Goal: Transaction & Acquisition: Purchase product/service

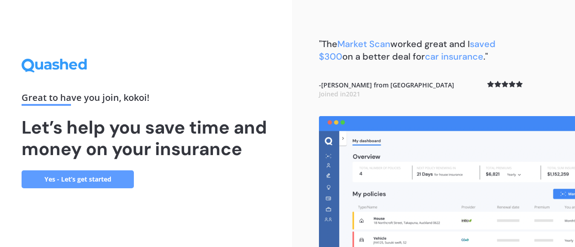
click at [115, 179] on link "Yes - Let’s get started" at bounding box center [78, 180] width 112 height 18
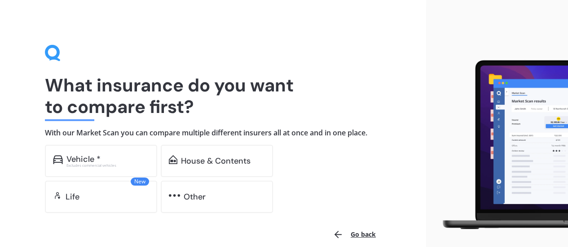
scroll to position [43, 0]
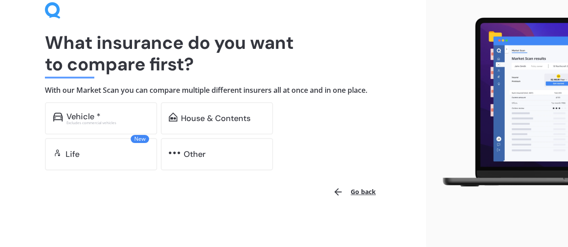
click at [111, 111] on div "Vehicle * Excludes commercial vehicles" at bounding box center [101, 118] width 112 height 32
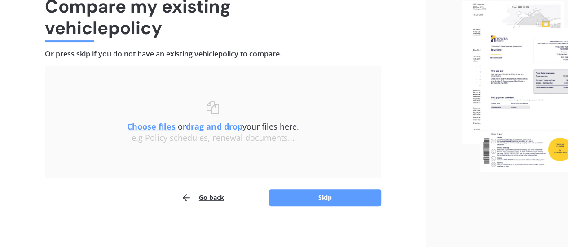
scroll to position [83, 0]
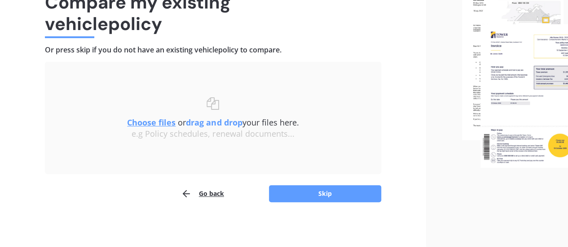
click at [334, 188] on button "Skip" at bounding box center [325, 193] width 112 height 17
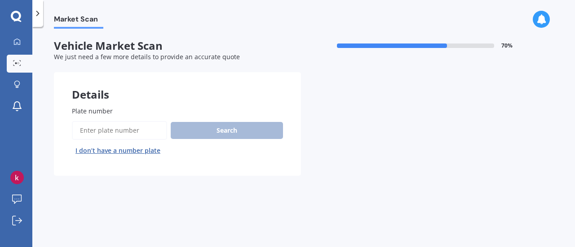
click at [143, 130] on input "Plate number" at bounding box center [119, 130] width 95 height 19
type input "d"
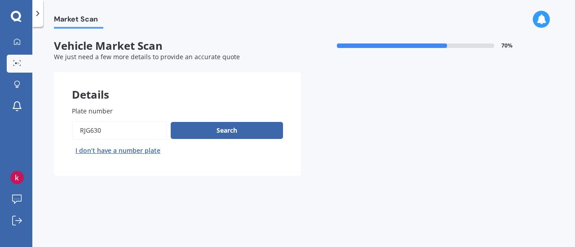
type input "rjg630"
click at [211, 130] on button "Search" at bounding box center [227, 130] width 112 height 17
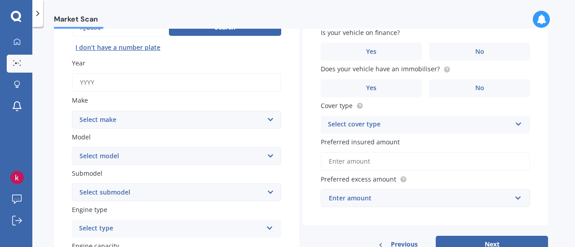
scroll to position [119, 0]
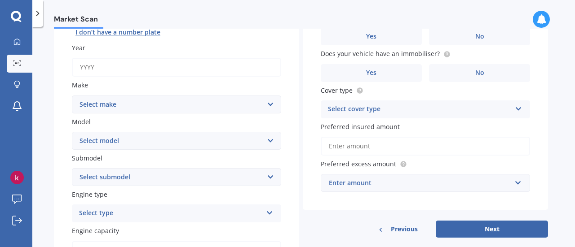
click at [126, 64] on input "Year" at bounding box center [176, 67] width 209 height 19
type input "2013"
click at [216, 101] on select "Select make AC ALFA ROMEO ASTON [PERSON_NAME] AUDI AUSTIN BEDFORD Bentley BMW B…" at bounding box center [176, 105] width 209 height 18
select select "NISSAN"
click at [72, 96] on select "Select make AC ALFA ROMEO ASTON [PERSON_NAME] AUDI AUSTIN BEDFORD Bentley BMW B…" at bounding box center [176, 105] width 209 height 18
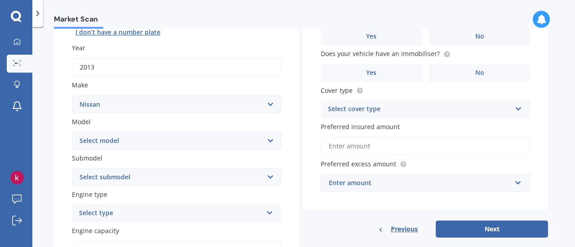
click at [164, 139] on select "Select model" at bounding box center [176, 141] width 209 height 18
select select "ELGRAND"
click at [72, 132] on select "Select model 1200 180SX 200SX 300ZX 350Z 370Z Ad Altima ARIYA Atlas Avenir Basa…" at bounding box center [176, 141] width 209 height 18
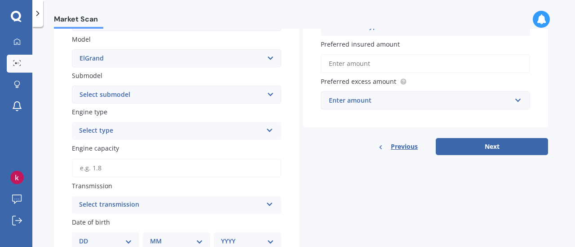
scroll to position [202, 0]
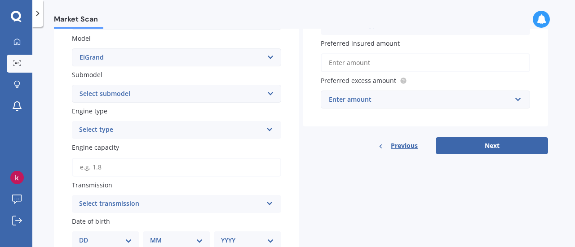
click at [271, 93] on select "Select submodel (All other) Diesel Station Wagon 4WD" at bounding box center [176, 94] width 209 height 18
select select "(ALL OTHER)"
click at [72, 85] on select "Select submodel (All other) Diesel Station Wagon 4WD" at bounding box center [176, 94] width 209 height 18
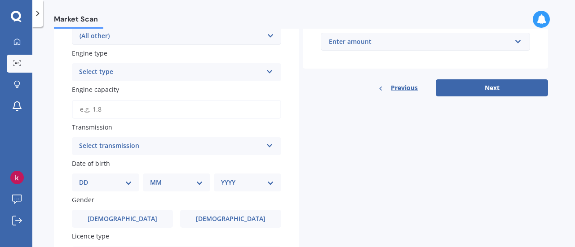
scroll to position [260, 0]
click at [124, 110] on input "Engine capacity" at bounding box center [176, 109] width 209 height 19
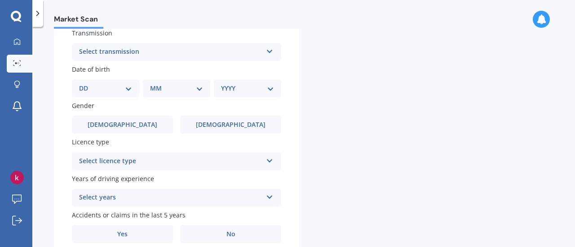
scroll to position [393, 0]
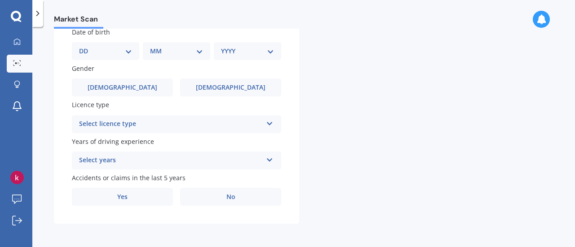
type input "3,500.0"
click at [130, 50] on select "DD 01 02 03 04 05 06 07 08 09 10 11 12 13 14 15 16 17 18 19 20 21 22 23 24 25 2…" at bounding box center [105, 51] width 53 height 10
click at [86, 46] on select "DD 01 02 03 04 05 06 07 08 09 10 11 12 13 14 15 16 17 18 19 20 21 22 23 24 25 2…" at bounding box center [105, 51] width 53 height 10
click at [194, 55] on select "MM 01 02 03 04 05 06 07 08 09 10 11 12" at bounding box center [178, 51] width 49 height 10
click at [135, 51] on select "DD 01 02 03 04 05 06 07 08 09 10 11 12 13 14 15 16 17 18 19 20 21 22 23 24 25 2…" at bounding box center [110, 51] width 49 height 10
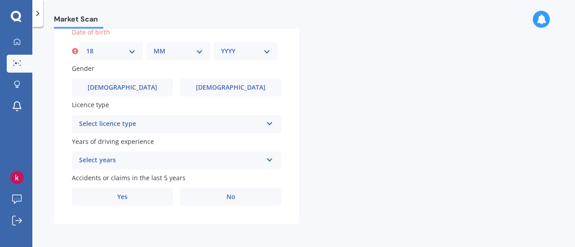
select select "07"
click at [86, 46] on select "DD 01 02 03 04 05 06 07 08 09 10 11 12 13 14 15 16 17 18 19 20 21 22 23 24 25 2…" at bounding box center [110, 51] width 49 height 10
click at [198, 53] on select "MM 01 02 03 04 05 06 07 08 09 10 11 12" at bounding box center [178, 51] width 49 height 10
select select "10"
click at [154, 46] on select "MM 01 02 03 04 05 06 07 08 09 10 11 12" at bounding box center [178, 51] width 49 height 10
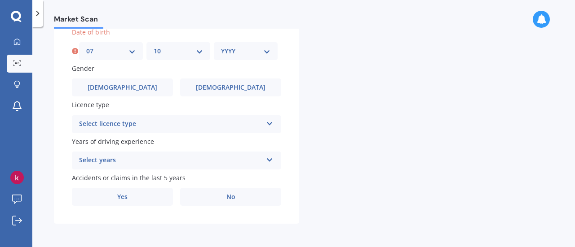
click at [268, 46] on select "YYYY 2025 2024 2023 2022 2021 2020 2019 2018 2017 2016 2015 2014 2013 2012 2011…" at bounding box center [245, 51] width 49 height 10
select select "1981"
click at [221, 46] on select "YYYY 2025 2024 2023 2022 2021 2020 2019 2018 2017 2016 2015 2014 2013 2012 2011…" at bounding box center [245, 51] width 49 height 10
click at [231, 84] on span "[DEMOGRAPHIC_DATA]" at bounding box center [231, 88] width 70 height 8
click at [0, 0] on input "[DEMOGRAPHIC_DATA]" at bounding box center [0, 0] width 0 height 0
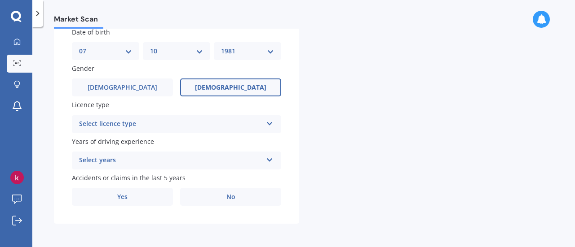
click at [271, 123] on icon at bounding box center [270, 122] width 8 height 6
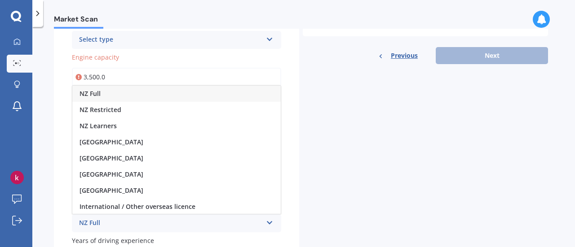
scroll to position [292, 0]
click at [202, 92] on div "NZ Full" at bounding box center [176, 94] width 208 height 16
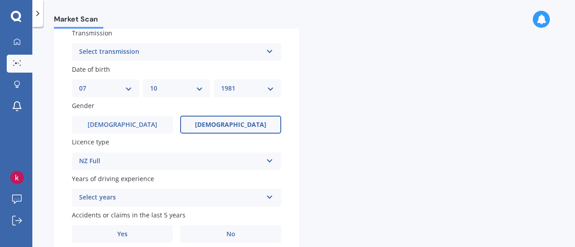
scroll to position [393, 0]
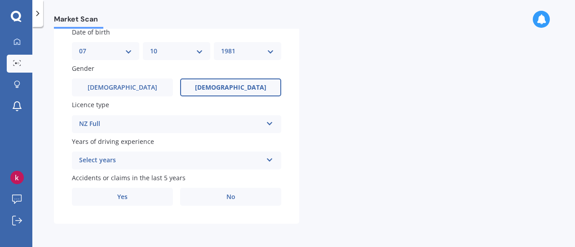
click at [268, 161] on icon at bounding box center [270, 158] width 8 height 6
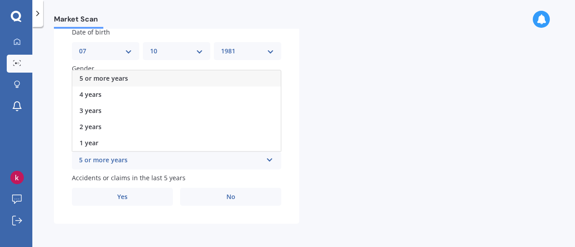
click at [163, 76] on div "5 or more years" at bounding box center [176, 78] width 208 height 16
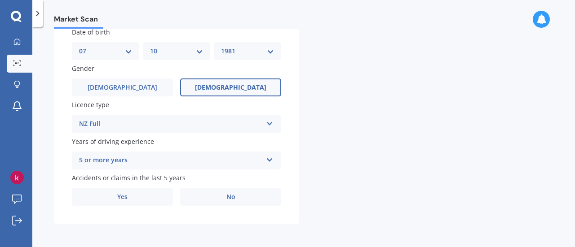
click at [237, 194] on label "No" at bounding box center [230, 197] width 101 height 18
click at [0, 0] on input "No" at bounding box center [0, 0] width 0 height 0
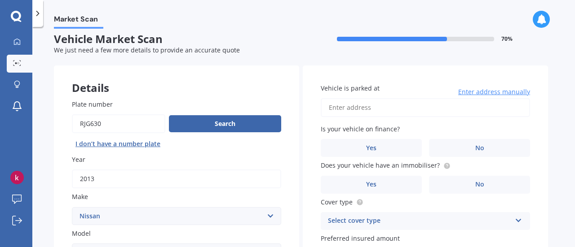
scroll to position [0, 0]
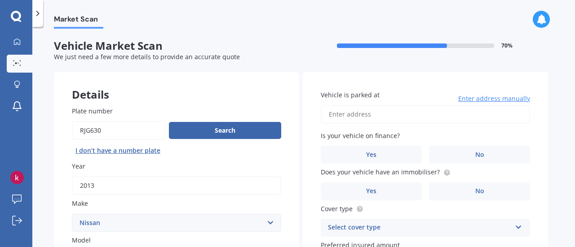
click at [391, 119] on input "Vehicle is parked at" at bounding box center [425, 114] width 209 height 19
type input "[STREET_ADDRESS][PERSON_NAME]"
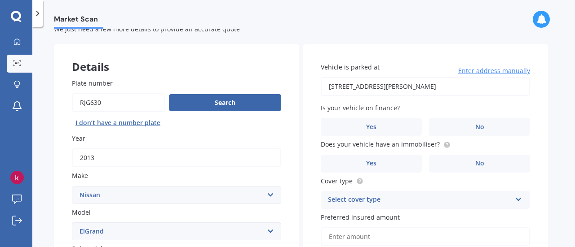
scroll to position [29, 0]
click at [475, 126] on span "No" at bounding box center [479, 127] width 9 height 8
click at [0, 0] on input "No" at bounding box center [0, 0] width 0 height 0
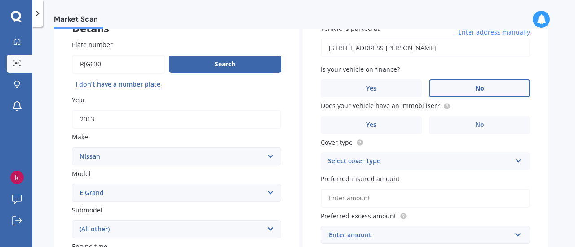
scroll to position [92, 0]
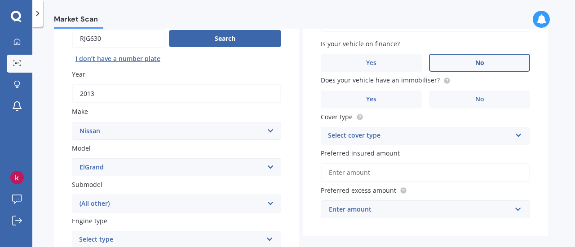
click at [471, 103] on label "No" at bounding box center [479, 100] width 101 height 18
click at [0, 0] on input "No" at bounding box center [0, 0] width 0 height 0
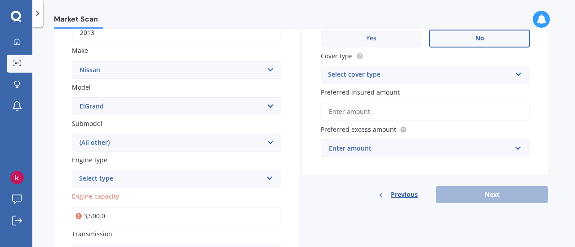
scroll to position [154, 0]
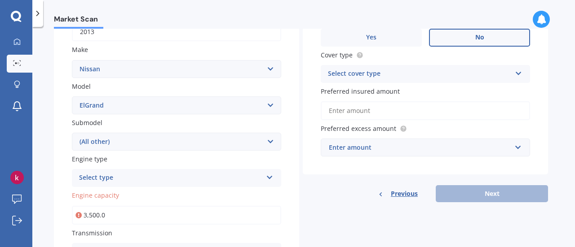
click at [520, 75] on icon at bounding box center [519, 72] width 8 height 6
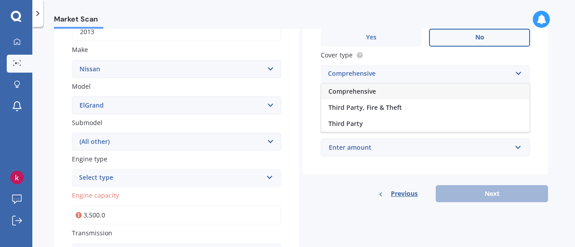
click at [452, 91] on div "Comprehensive" at bounding box center [425, 92] width 208 height 16
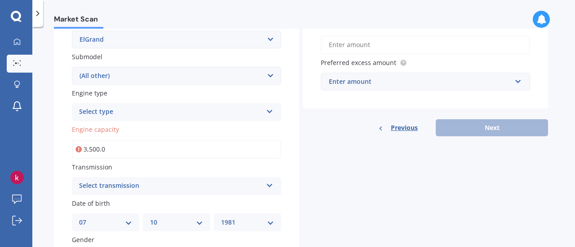
scroll to position [220, 0]
click at [517, 88] on input "text" at bounding box center [421, 81] width 201 height 17
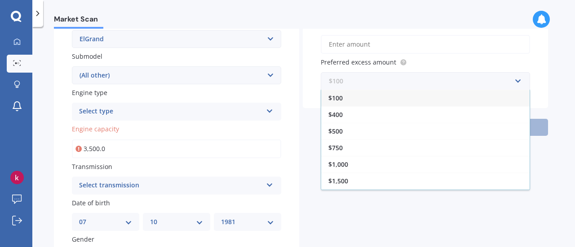
click at [518, 81] on input "text" at bounding box center [421, 81] width 201 height 17
click at [445, 98] on div "$100" at bounding box center [425, 98] width 208 height 17
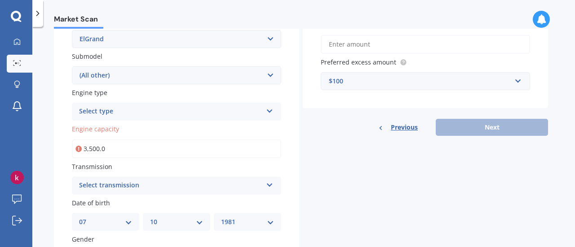
click at [478, 127] on div "Previous Next" at bounding box center [425, 127] width 245 height 17
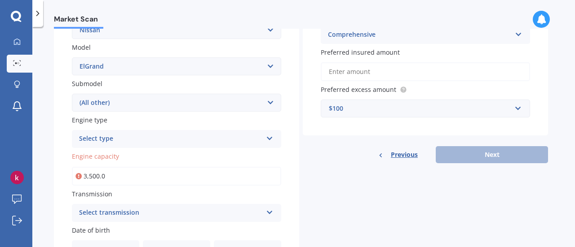
scroll to position [193, 0]
click at [490, 69] on input "Preferred insured amount" at bounding box center [425, 72] width 209 height 19
click at [491, 73] on input "Preferred insured amount" at bounding box center [425, 72] width 209 height 19
type input "$0"
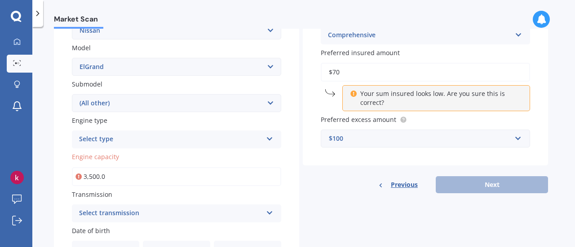
type input "$7"
type input "$1"
click at [452, 111] on div "Your sum insured looks low. Are you sure this is correct?" at bounding box center [436, 98] width 188 height 26
click at [349, 70] on input "$200" at bounding box center [425, 72] width 209 height 19
click at [475, 97] on p "Your sum insured looks low. Are you sure this is correct?" at bounding box center [439, 98] width 158 height 18
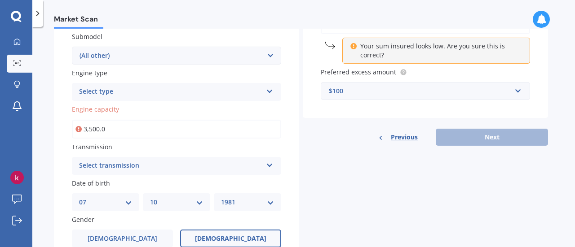
scroll to position [144, 0]
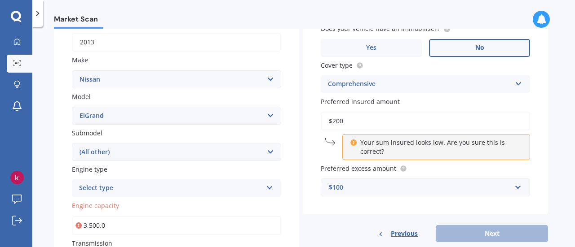
click at [383, 120] on input "$200" at bounding box center [425, 121] width 209 height 19
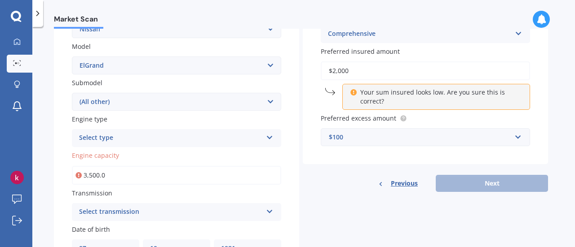
click at [538, 106] on div "Vehicle is parked at [STREET_ADDRESS][PERSON_NAME] Enter address manually Is yo…" at bounding box center [425, 21] width 245 height 286
click at [363, 94] on p "Your sum insured looks low. Are you sure this is correct?" at bounding box center [439, 97] width 158 height 18
click at [348, 94] on div "Your sum insured looks low. Are you sure this is correct?" at bounding box center [436, 97] width 188 height 26
click at [342, 89] on div "Your sum insured looks low. Are you sure this is correct?" at bounding box center [436, 97] width 188 height 26
click at [369, 74] on input "$2,000" at bounding box center [425, 71] width 209 height 19
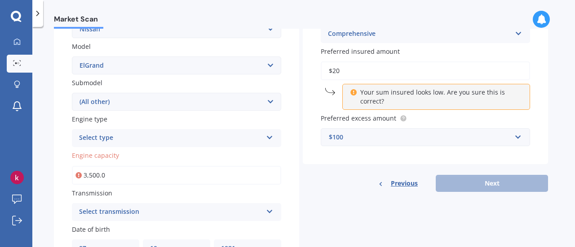
type input "$2"
type input "$300"
click at [449, 157] on div "Vehicle is parked at [STREET_ADDRESS][PERSON_NAME] Enter address manually Is yo…" at bounding box center [425, 21] width 245 height 286
click at [492, 185] on div "Previous Next" at bounding box center [425, 183] width 245 height 17
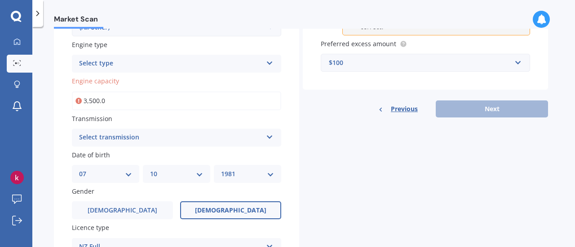
scroll to position [270, 0]
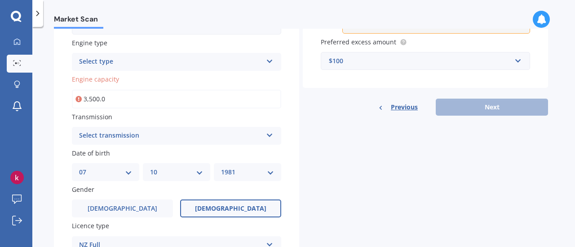
click at [77, 106] on input "3,500.0" at bounding box center [176, 99] width 209 height 19
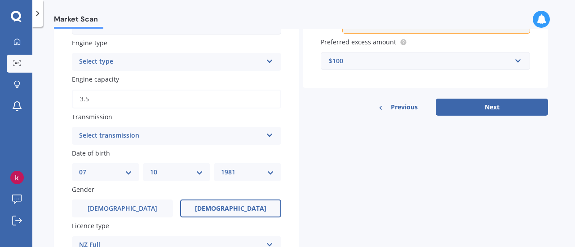
type input "3.5"
click at [137, 130] on div "Select transmission Auto Manual Other" at bounding box center [176, 136] width 209 height 18
click at [350, 131] on div "Details Plate number Search I don’t have a number plate Year [DATE] Make Select…" at bounding box center [301, 73] width 494 height 543
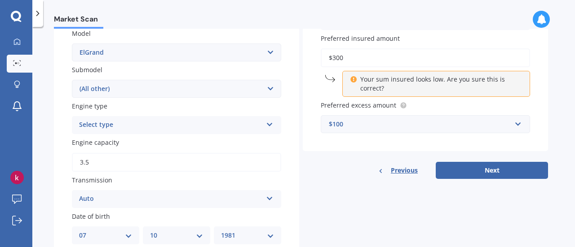
scroll to position [205, 0]
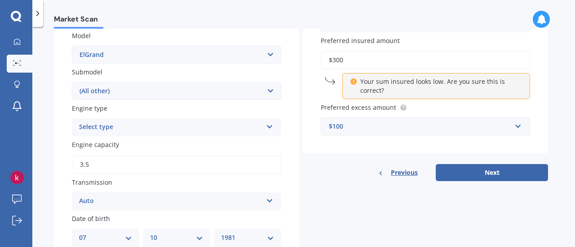
click at [356, 73] on div "$300 Your sum insured looks low. Are you sure this is correct?" at bounding box center [425, 75] width 209 height 48
click at [348, 58] on input "$300" at bounding box center [425, 60] width 209 height 19
drag, startPoint x: 348, startPoint y: 58, endPoint x: 490, endPoint y: 167, distance: 179.0
click at [490, 167] on div "Vehicle is parked at [STREET_ADDRESS][PERSON_NAME] Enter address manually Is yo…" at bounding box center [425, 25] width 245 height 314
click at [490, 167] on button "Next" at bounding box center [491, 172] width 112 height 17
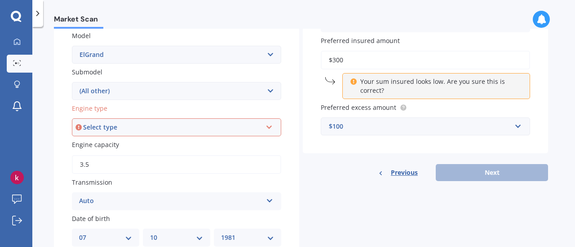
click at [272, 122] on div "Select type Petrol Diesel EV Hybrid" at bounding box center [176, 128] width 209 height 18
click at [201, 144] on div "Petrol" at bounding box center [176, 144] width 207 height 16
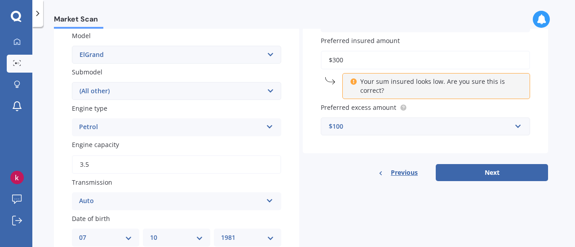
click at [509, 174] on button "Next" at bounding box center [491, 172] width 112 height 17
select select "07"
select select "10"
select select "1981"
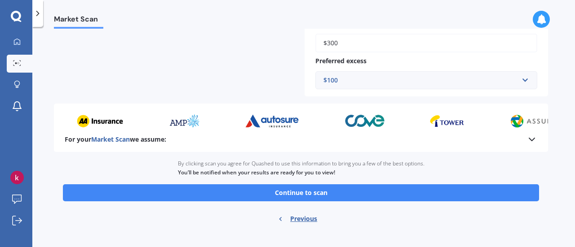
scroll to position [400, 0]
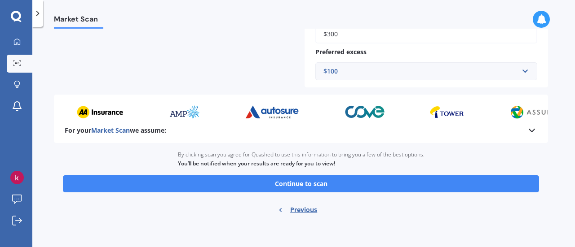
click at [418, 180] on button "Continue to scan" at bounding box center [301, 184] width 476 height 17
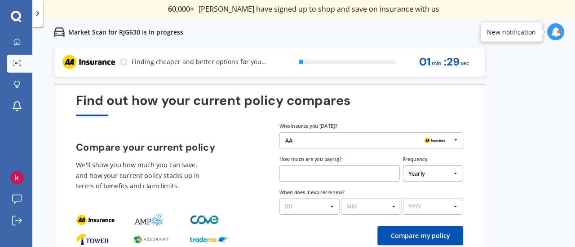
scroll to position [15, 0]
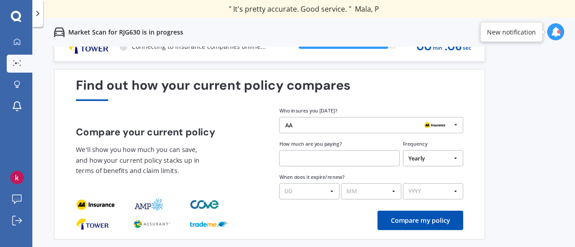
click at [309, 127] on div "AA" at bounding box center [368, 125] width 166 height 6
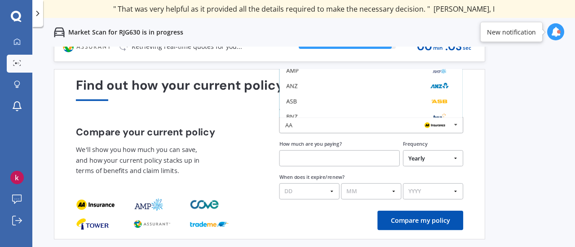
scroll to position [58, 0]
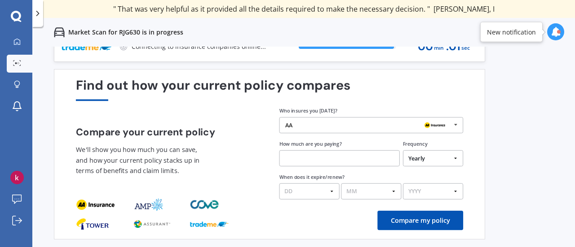
click at [523, 90] on div "Previous 60,000+ Kiwis have signed up to shop and save on insurance with us " H…" at bounding box center [303, 170] width 542 height 247
click at [526, 35] on div "New notification" at bounding box center [511, 31] width 49 height 9
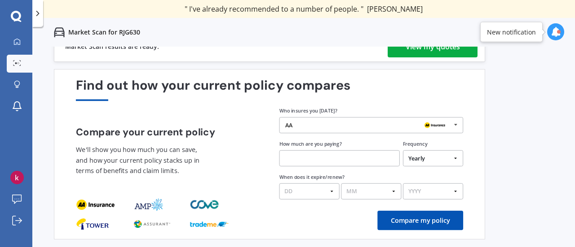
click at [554, 31] on icon at bounding box center [555, 32] width 10 height 10
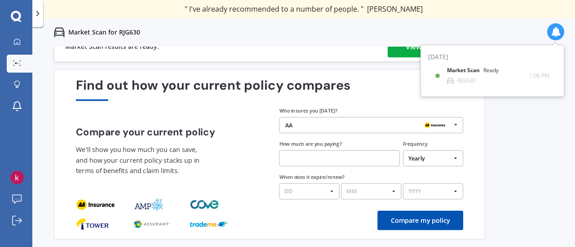
click at [472, 69] on b "Market Scan" at bounding box center [465, 70] width 36 height 6
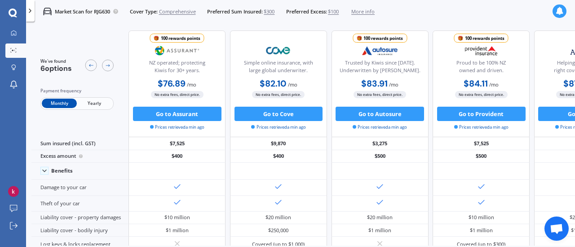
click at [176, 110] on button "Go to Assurant" at bounding box center [177, 114] width 88 height 14
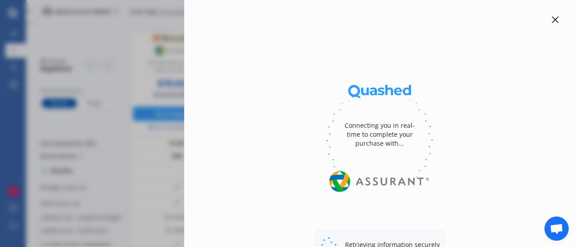
select select "Monthly"
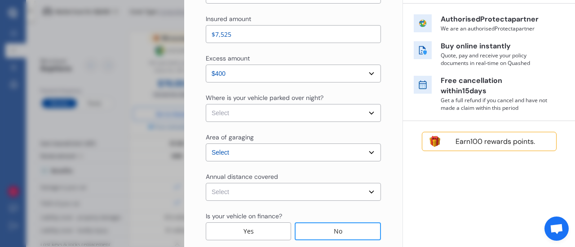
scroll to position [141, 0]
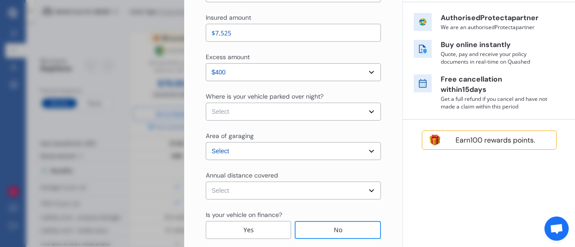
click at [301, 109] on select "Select In a garage On own property On street or road" at bounding box center [293, 112] width 175 height 18
select select "On own property"
click at [206, 103] on select "Select In a garage On own property On street or road" at bounding box center [293, 112] width 175 height 18
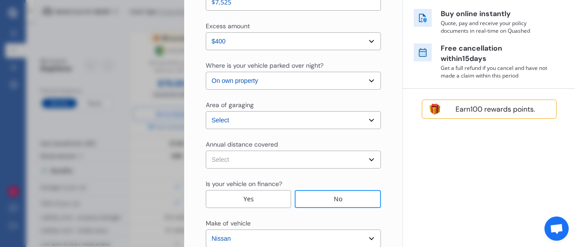
scroll to position [201, 0]
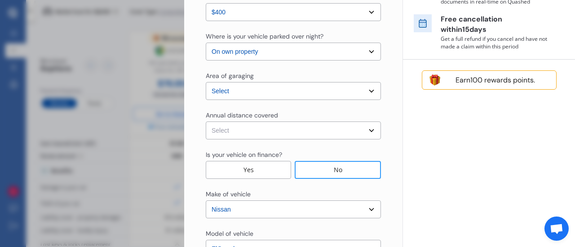
click at [368, 93] on select "Select [GEOGRAPHIC_DATA] [GEOGRAPHIC_DATA] [GEOGRAPHIC_DATA] / [PERSON_NAME] / …" at bounding box center [293, 91] width 175 height 18
click at [206, 82] on select "Select [GEOGRAPHIC_DATA] [GEOGRAPHIC_DATA] [GEOGRAPHIC_DATA] / [PERSON_NAME] / …" at bounding box center [293, 91] width 175 height 18
click at [366, 129] on select "Select Low (less than 15,000km per year) Average (15,000-30,000km per year) Hig…" at bounding box center [293, 131] width 175 height 18
select select "20000"
click at [206, 122] on select "Select Low (less than 15,000km per year) Average (15,000-30,000km per year) Hig…" at bounding box center [293, 131] width 175 height 18
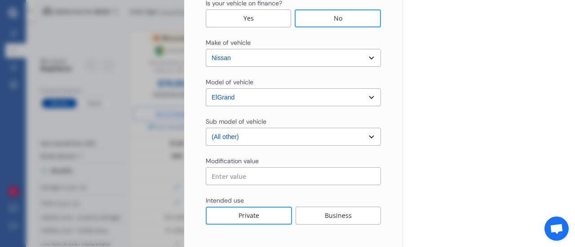
scroll to position [395, 0]
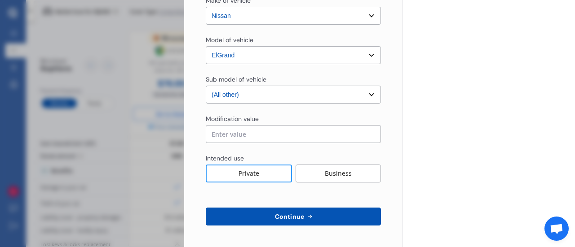
click at [289, 217] on span "Continue" at bounding box center [289, 216] width 33 height 7
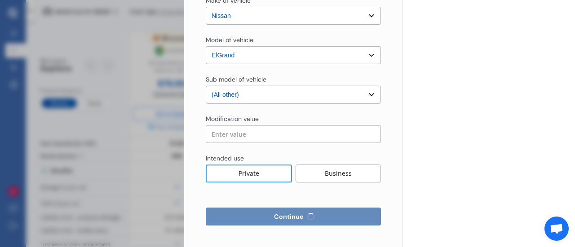
select select "Miss"
select select "07"
select select "10"
select select "1981"
select select "full"
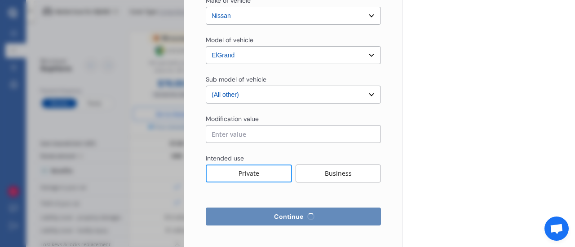
select select "more than 4 years"
select select "[GEOGRAPHIC_DATA]"
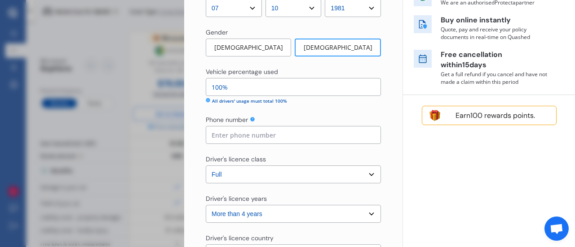
scroll to position [167, 0]
click at [240, 163] on div "Driver's licence class" at bounding box center [293, 159] width 175 height 11
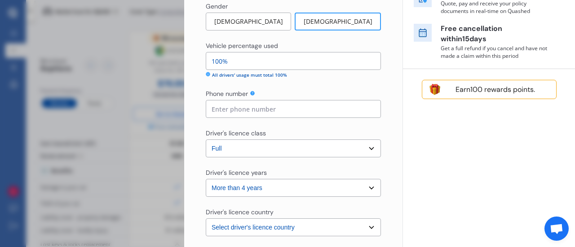
scroll to position [192, 0]
click at [279, 110] on input at bounding box center [293, 109] width 175 height 18
type input "0212134559"
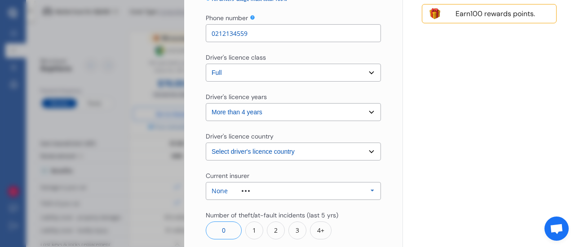
scroll to position [286, 0]
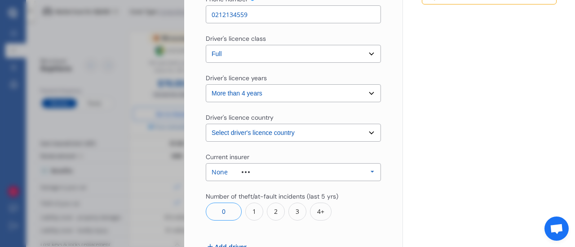
click at [354, 90] on select "Select driver's licence years Less than 1 year 1-2 years 2-4 years More than 4 …" at bounding box center [293, 93] width 175 height 18
click at [206, 84] on select "Select driver's licence years Less than 1 year 1-2 years 2-4 years More than 4 …" at bounding box center [293, 93] width 175 height 18
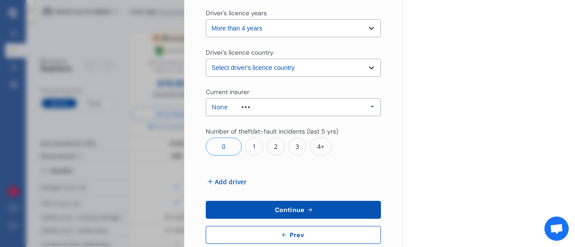
scroll to position [370, 0]
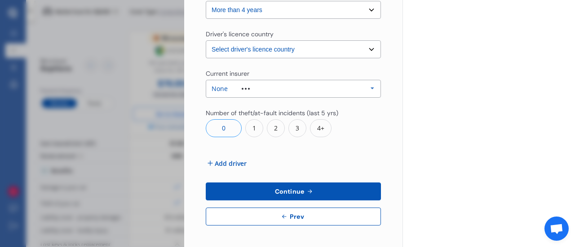
click at [222, 163] on span "Add driver" at bounding box center [231, 163] width 32 height 9
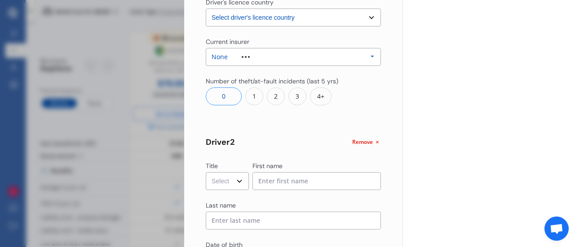
scroll to position [403, 0]
click at [241, 182] on select "Select Mr Mrs Miss Ms Dr" at bounding box center [227, 180] width 43 height 18
select select "Mr"
click at [206, 171] on select "Select Mr Mrs Miss Ms Dr" at bounding box center [227, 180] width 43 height 18
click at [284, 179] on input at bounding box center [316, 180] width 129 height 18
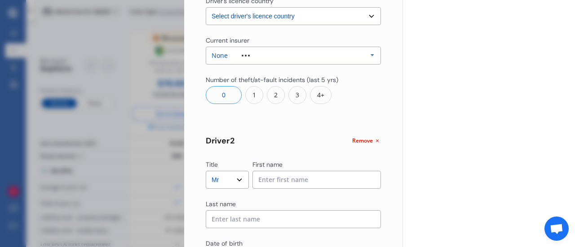
click at [284, 179] on input at bounding box center [316, 180] width 129 height 18
type input "[PERSON_NAME]"
click at [270, 218] on input "A" at bounding box center [293, 220] width 175 height 18
type input "Aviu"
type input "02102950020"
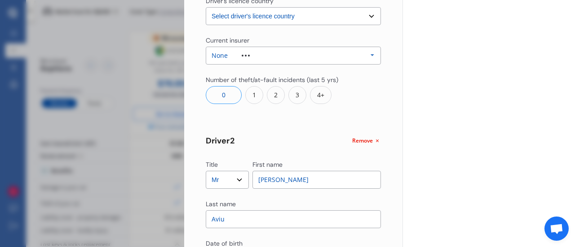
select select "[GEOGRAPHIC_DATA]"
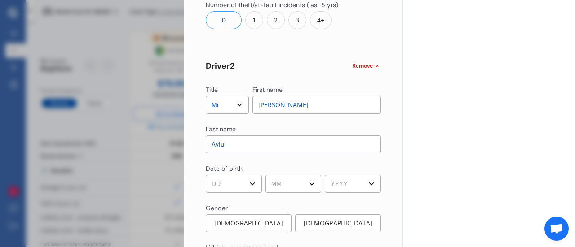
scroll to position [512, 0]
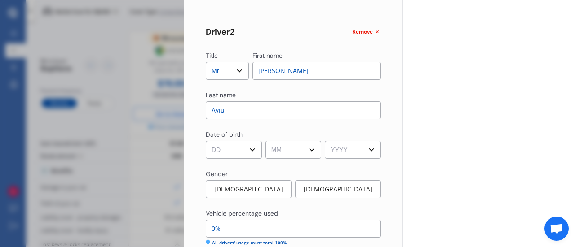
type input "Aviu"
click at [252, 146] on select "DD 01 02 03 04 05 06 07 08 09 10 11 12 13 14 15 16 17 18 19 20 21 22 23 24 25 2…" at bounding box center [234, 150] width 56 height 18
select select "18"
click at [206, 141] on select "DD 01 02 03 04 05 06 07 08 09 10 11 12 13 14 15 16 17 18 19 20 21 22 23 24 25 2…" at bounding box center [234, 150] width 56 height 18
click at [308, 148] on select "MM 01 02 03 04 05 06 07 08 09 10 11 12" at bounding box center [293, 150] width 56 height 18
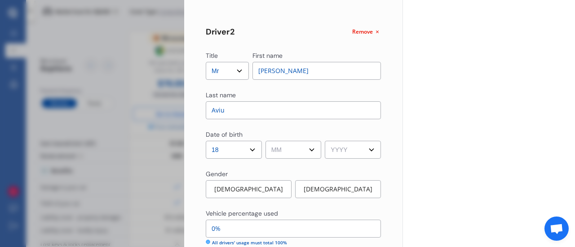
select select "10"
click at [265, 141] on select "MM 01 02 03 04 05 06 07 08 09 10 11 12" at bounding box center [293, 150] width 56 height 18
click at [349, 145] on select "YYYY 2009 2008 2007 2006 2005 2004 2003 2002 2001 2000 1999 1998 1997 1996 1995…" at bounding box center [353, 150] width 56 height 18
select select "1980"
click at [325, 141] on select "YYYY 2009 2008 2007 2006 2005 2004 2003 2002 2001 2000 1999 1998 1997 1996 1995…" at bounding box center [353, 150] width 56 height 18
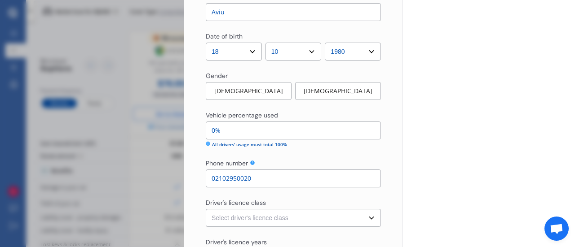
scroll to position [611, 0]
click at [264, 88] on div "[DEMOGRAPHIC_DATA]" at bounding box center [249, 91] width 86 height 18
click at [242, 129] on input "0%" at bounding box center [293, 130] width 175 height 18
type input "95%"
type input "5%"
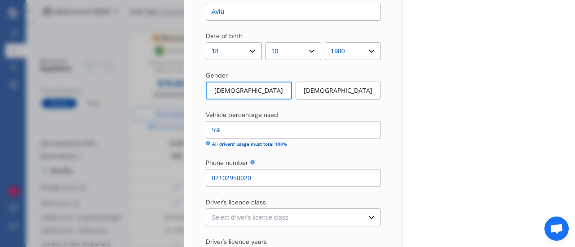
type input "50%"
type input "95%"
type input "5%"
type input "100%"
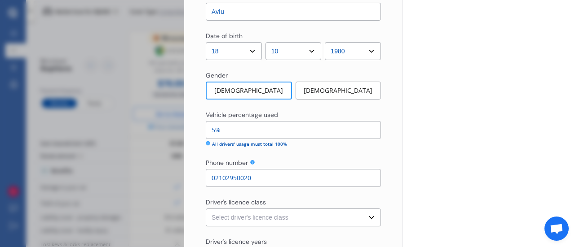
type input "0%"
type input "90%"
type input "10%"
type input "0%"
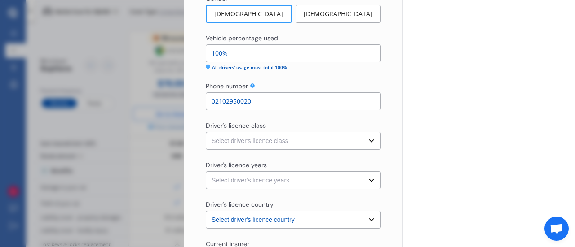
scroll to position [688, 0]
type input "100%"
click at [367, 136] on select "Select driver's licence class None Learner Restricted Full" at bounding box center [293, 141] width 175 height 18
select select "full"
click at [206, 132] on select "Select driver's licence class None Learner Restricted Full" at bounding box center [293, 141] width 175 height 18
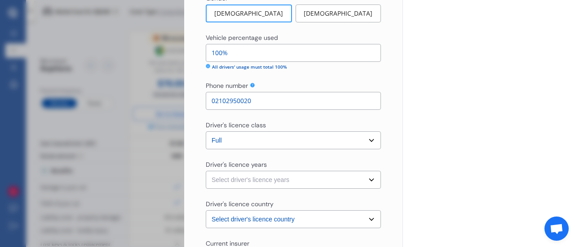
scroll to position [732, 0]
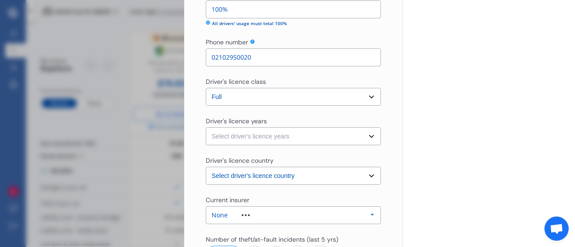
click at [366, 138] on select "Select driver's licence years Less than 1 year 1-2 years 2-4 years More than 4 …" at bounding box center [293, 137] width 175 height 18
select select "more than 4 years"
click at [206, 128] on select "Select driver's licence years Less than 1 year 1-2 years 2-4 years More than 4 …" at bounding box center [293, 137] width 175 height 18
click at [324, 183] on select "Select driver's licence country [GEOGRAPHIC_DATA] [GEOGRAPHIC_DATA] [GEOGRAPHIC…" at bounding box center [293, 176] width 175 height 18
click at [206, 167] on select "Select driver's licence country [GEOGRAPHIC_DATA] [GEOGRAPHIC_DATA] [GEOGRAPHIC…" at bounding box center [293, 176] width 175 height 18
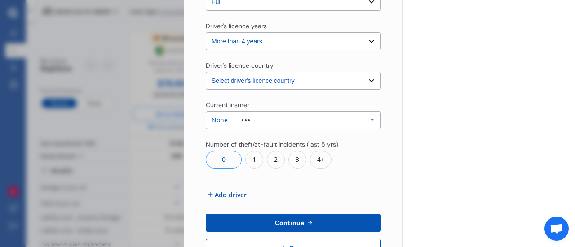
scroll to position [858, 0]
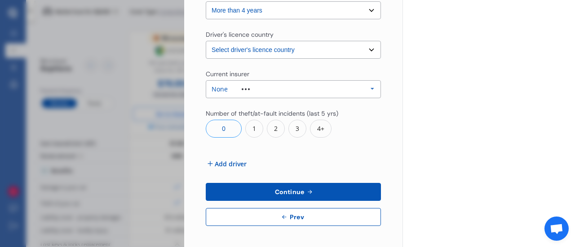
click at [229, 163] on span "Add driver" at bounding box center [231, 163] width 32 height 9
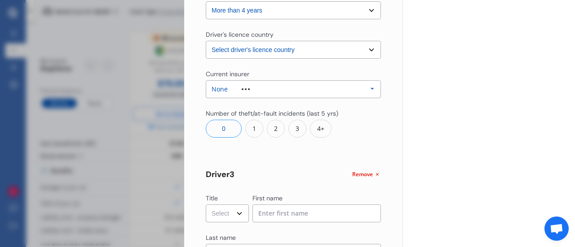
click at [361, 174] on span "Remove" at bounding box center [362, 175] width 21 height 8
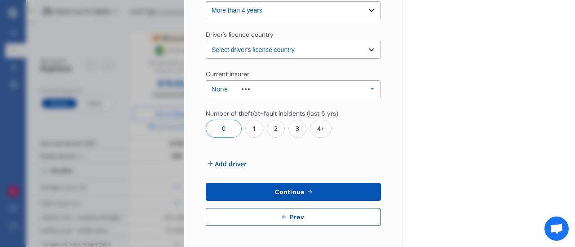
click at [326, 196] on button "Continue" at bounding box center [293, 192] width 175 height 18
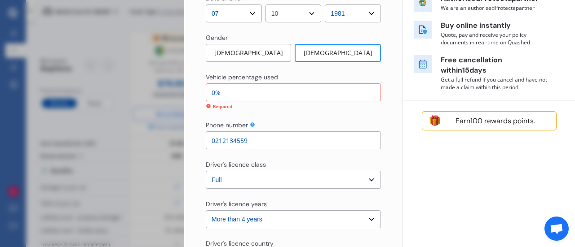
scroll to position [160, 0]
click at [225, 95] on input "0%" at bounding box center [293, 93] width 175 height 18
type input "1%"
type input "99%"
type input "10%"
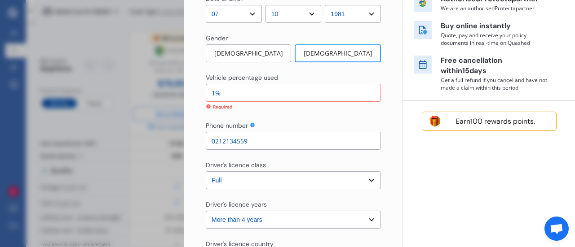
type input "90%"
type input "100%"
type input "0%"
click at [366, 112] on div "Vehicle percentage used 100% Required Phone number [PHONE_NUMBER]" at bounding box center [293, 111] width 175 height 77
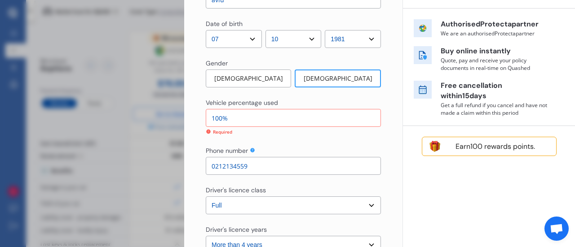
scroll to position [136, 0]
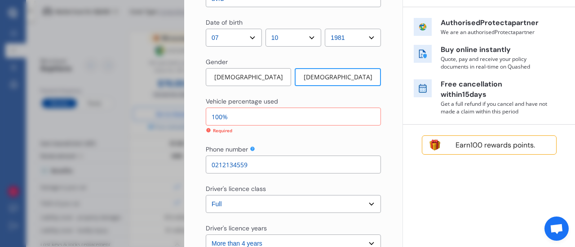
click at [221, 116] on input "100%" at bounding box center [293, 117] width 175 height 18
type input "10%"
type input "90%"
type input "1%"
type input "99%"
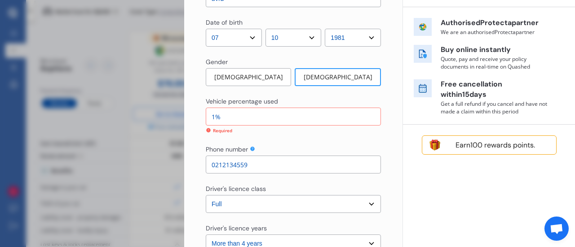
type input "0%"
type input "100%"
type input "50%"
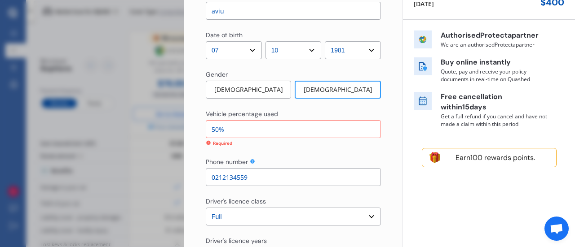
scroll to position [123, 0]
type input "50%"
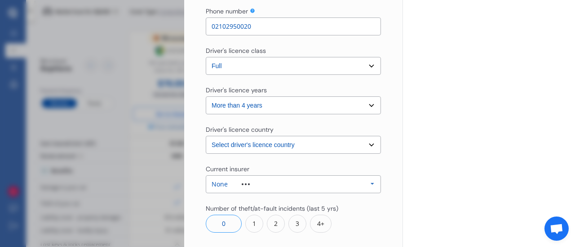
scroll to position [858, 0]
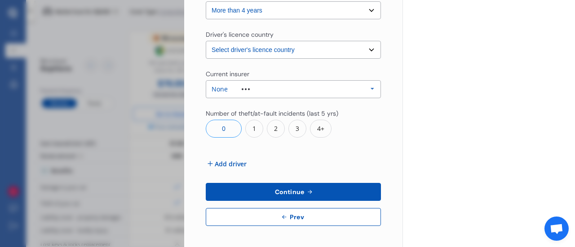
click at [313, 193] on button "Continue" at bounding box center [293, 192] width 175 height 18
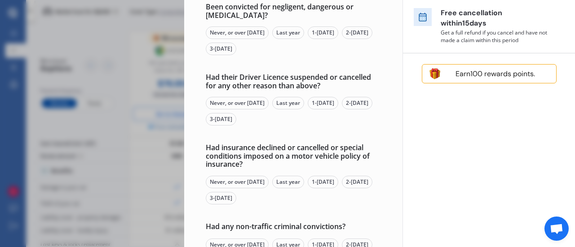
scroll to position [0, 0]
